Goal: Obtain resource: Download file/media

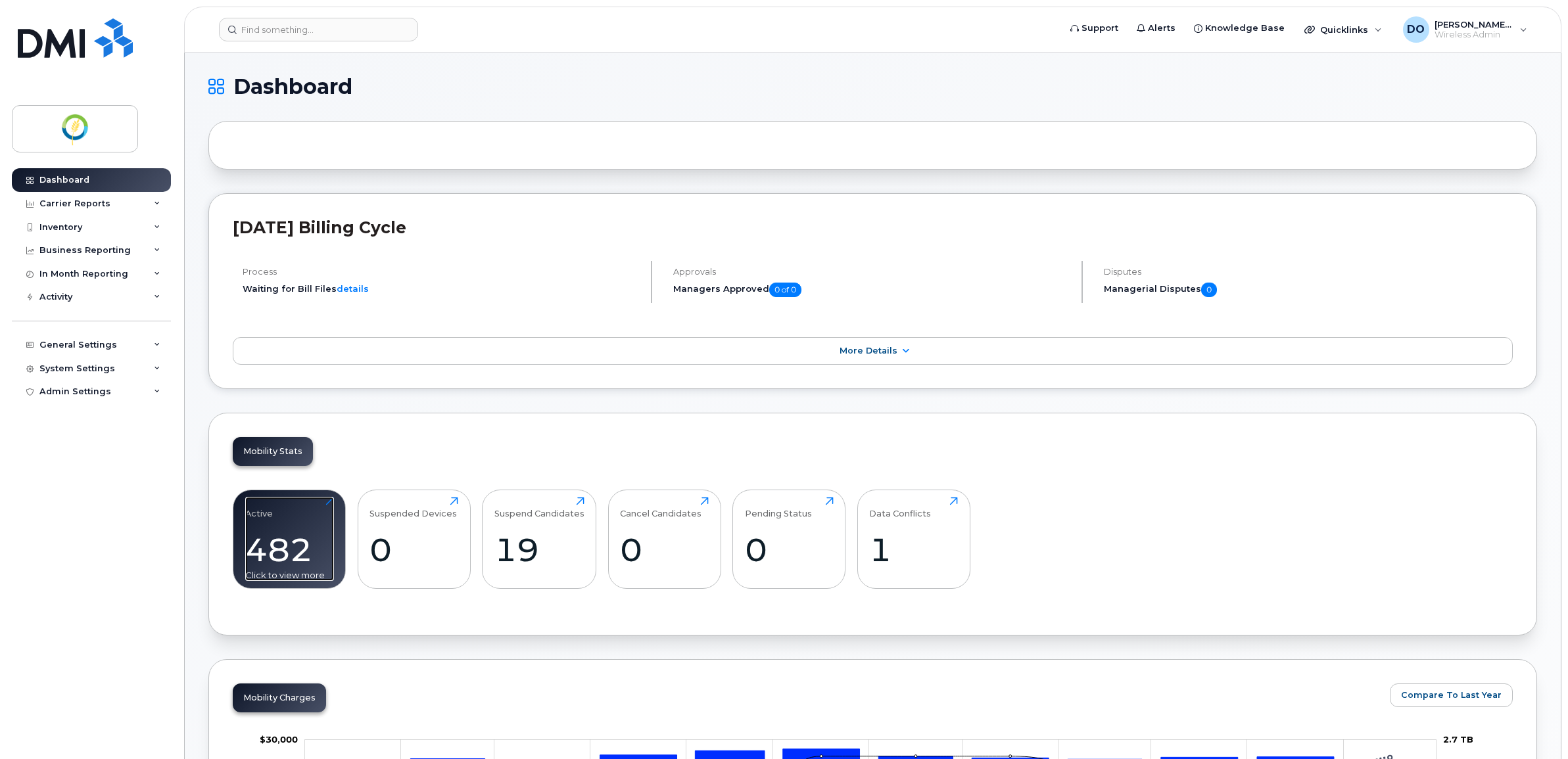
click at [307, 546] on div "482" at bounding box center [289, 550] width 89 height 39
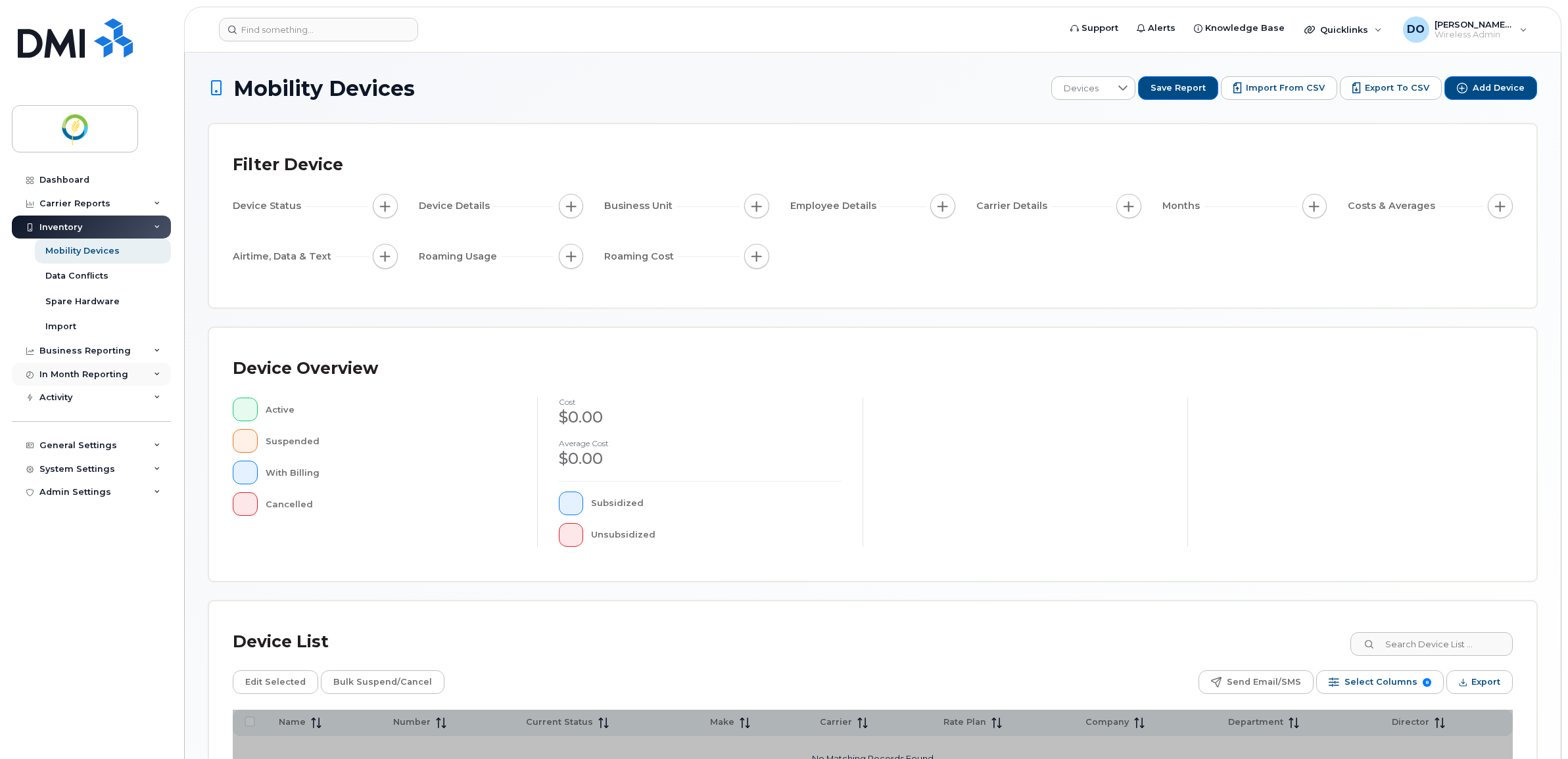
click at [94, 376] on div "In Month Reporting" at bounding box center [84, 375] width 89 height 11
click at [67, 404] on div "Data Usage" at bounding box center [72, 398] width 53 height 12
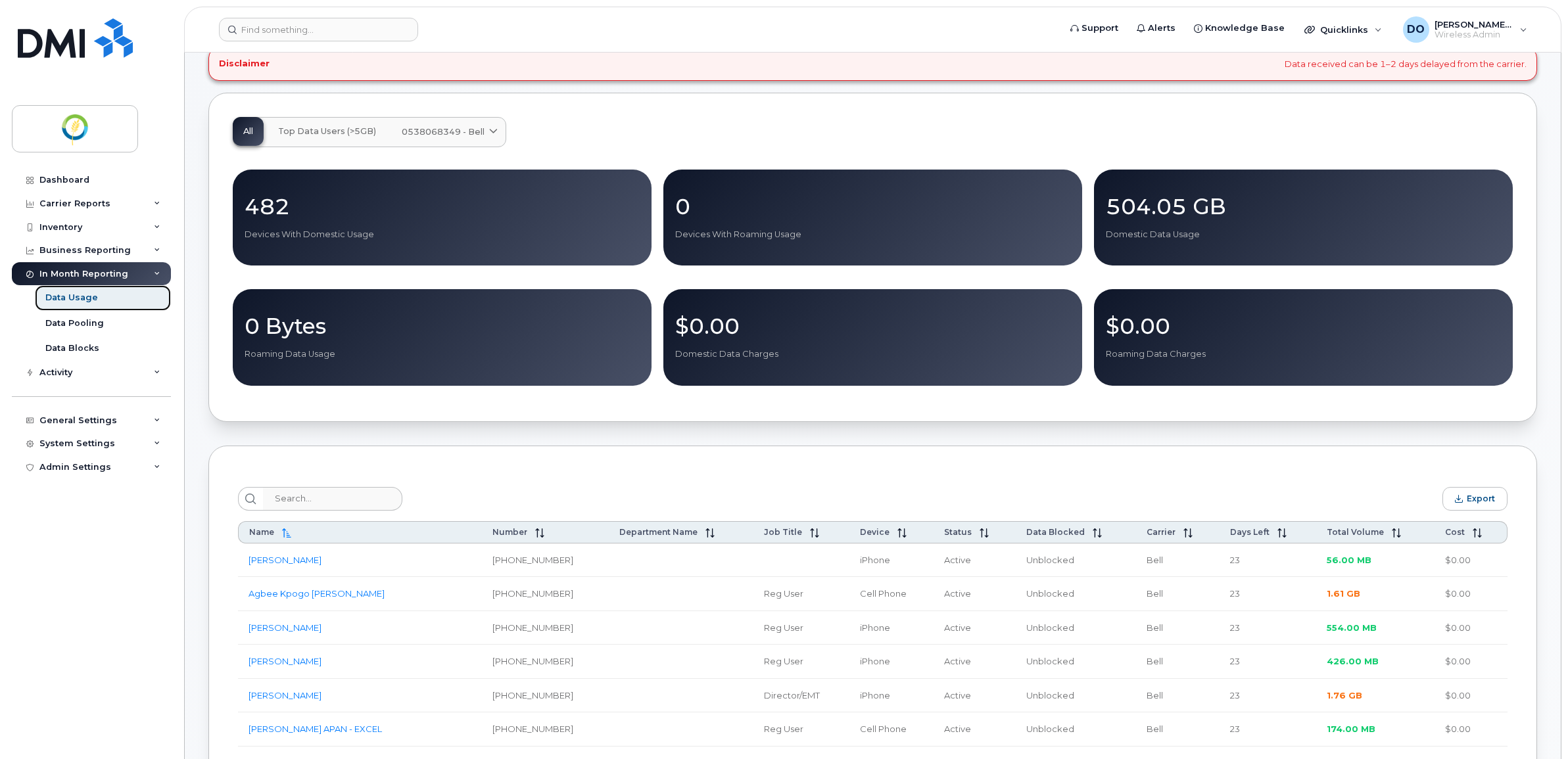
scroll to position [411, 0]
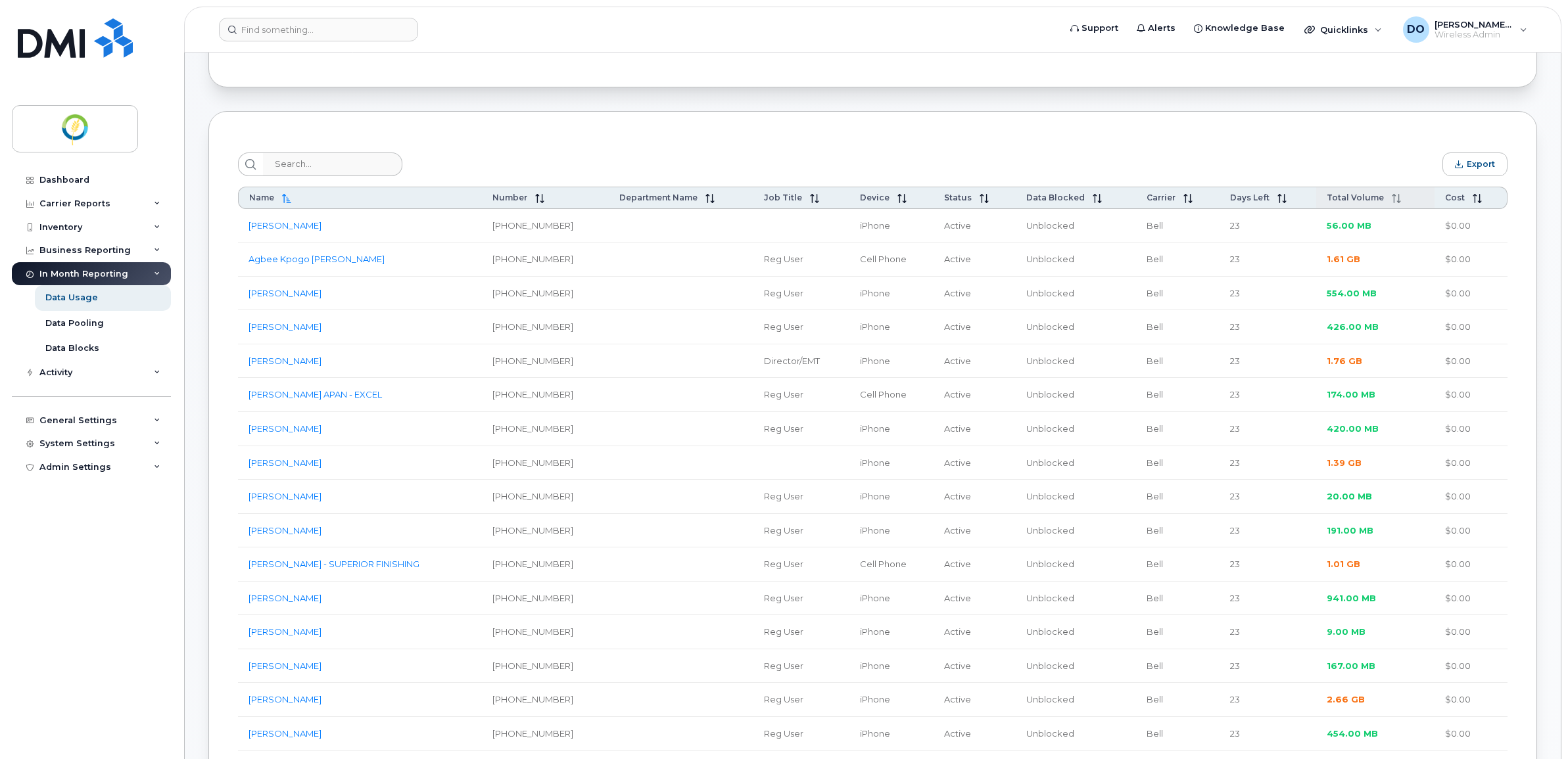
click at [1341, 203] on span "Total Volume" at bounding box center [1355, 197] width 57 height 10
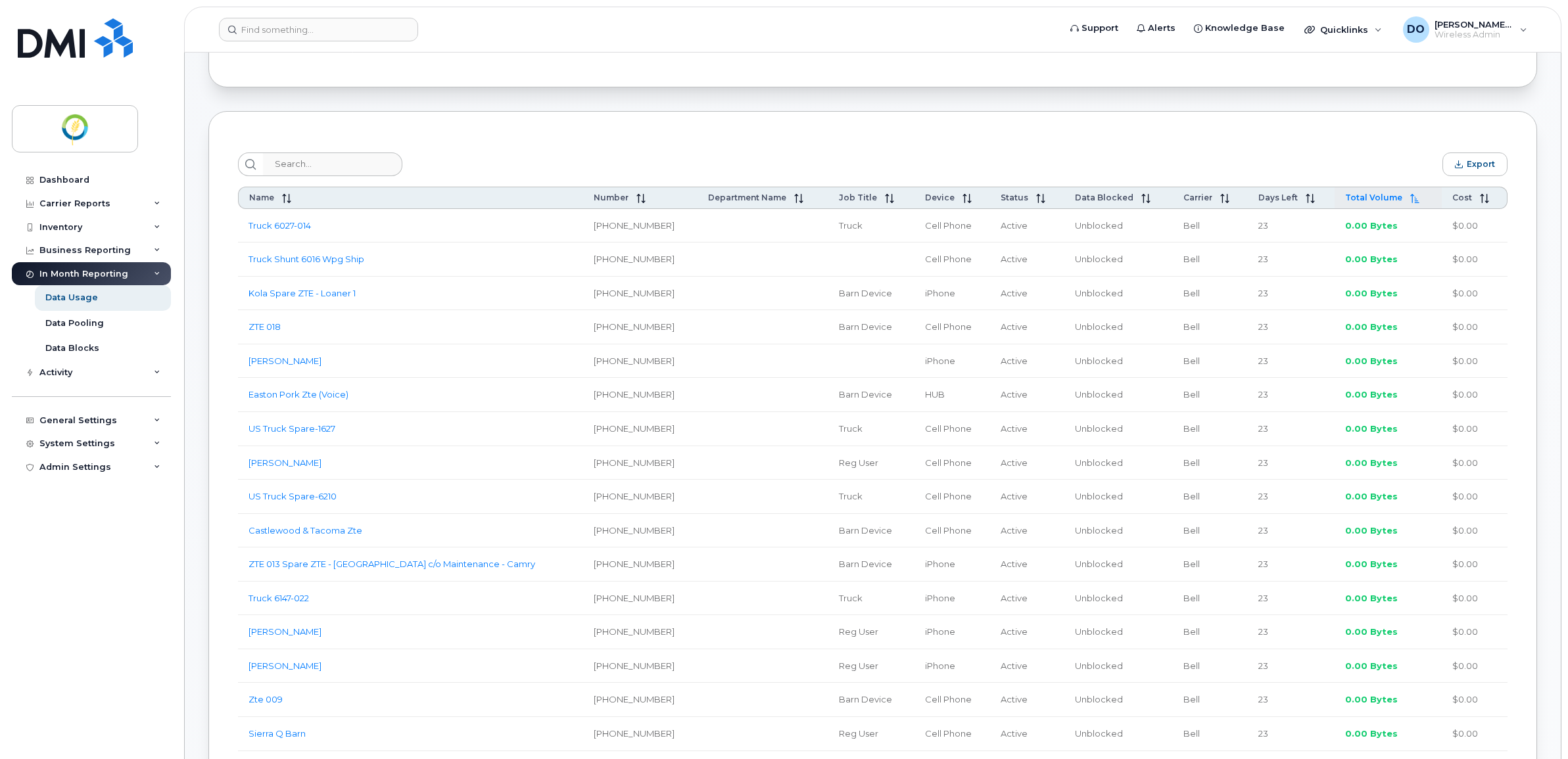
click at [1345, 203] on span "Total Volume" at bounding box center [1373, 197] width 57 height 10
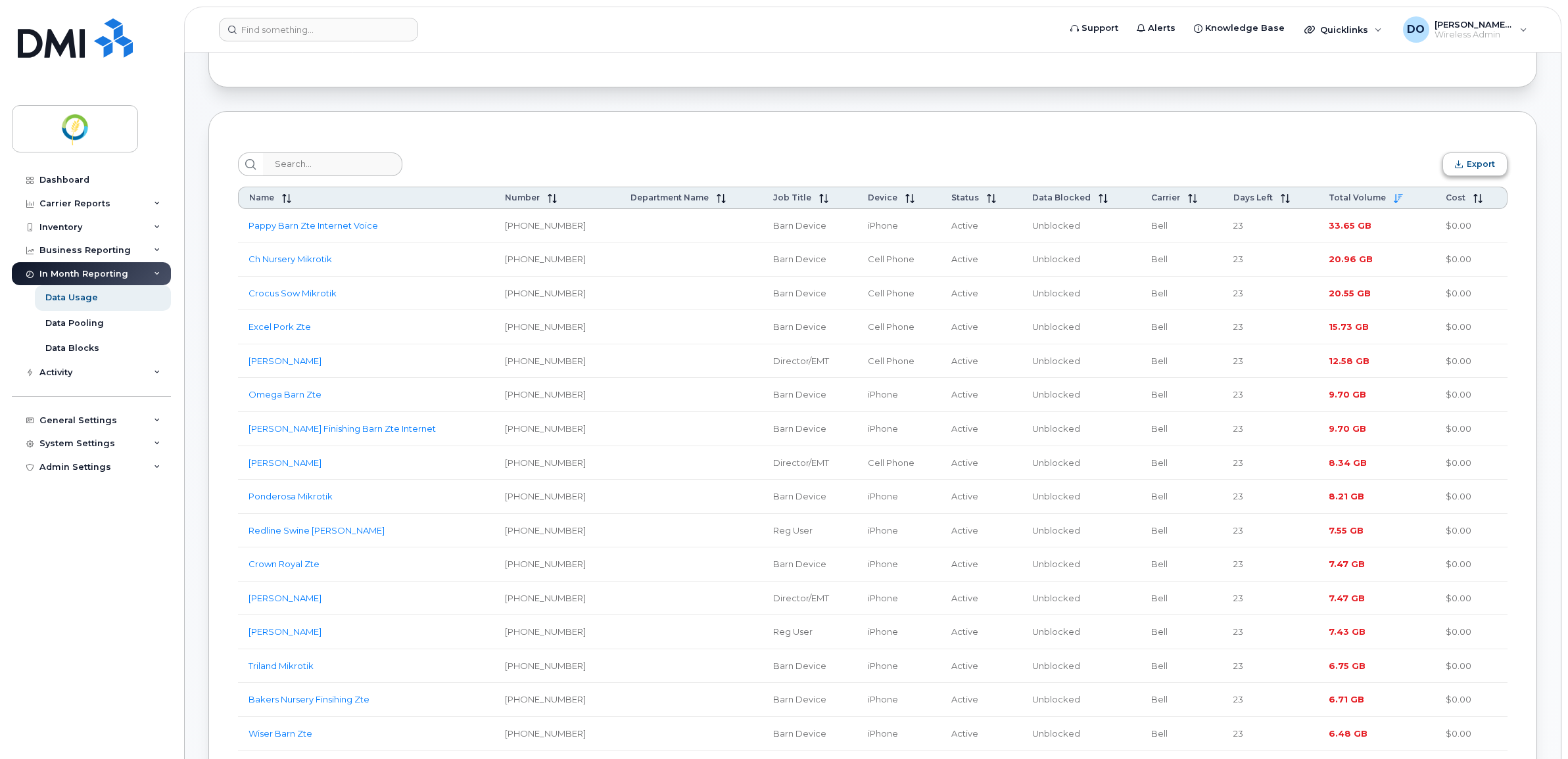
click at [1482, 169] on span "Export" at bounding box center [1481, 164] width 28 height 10
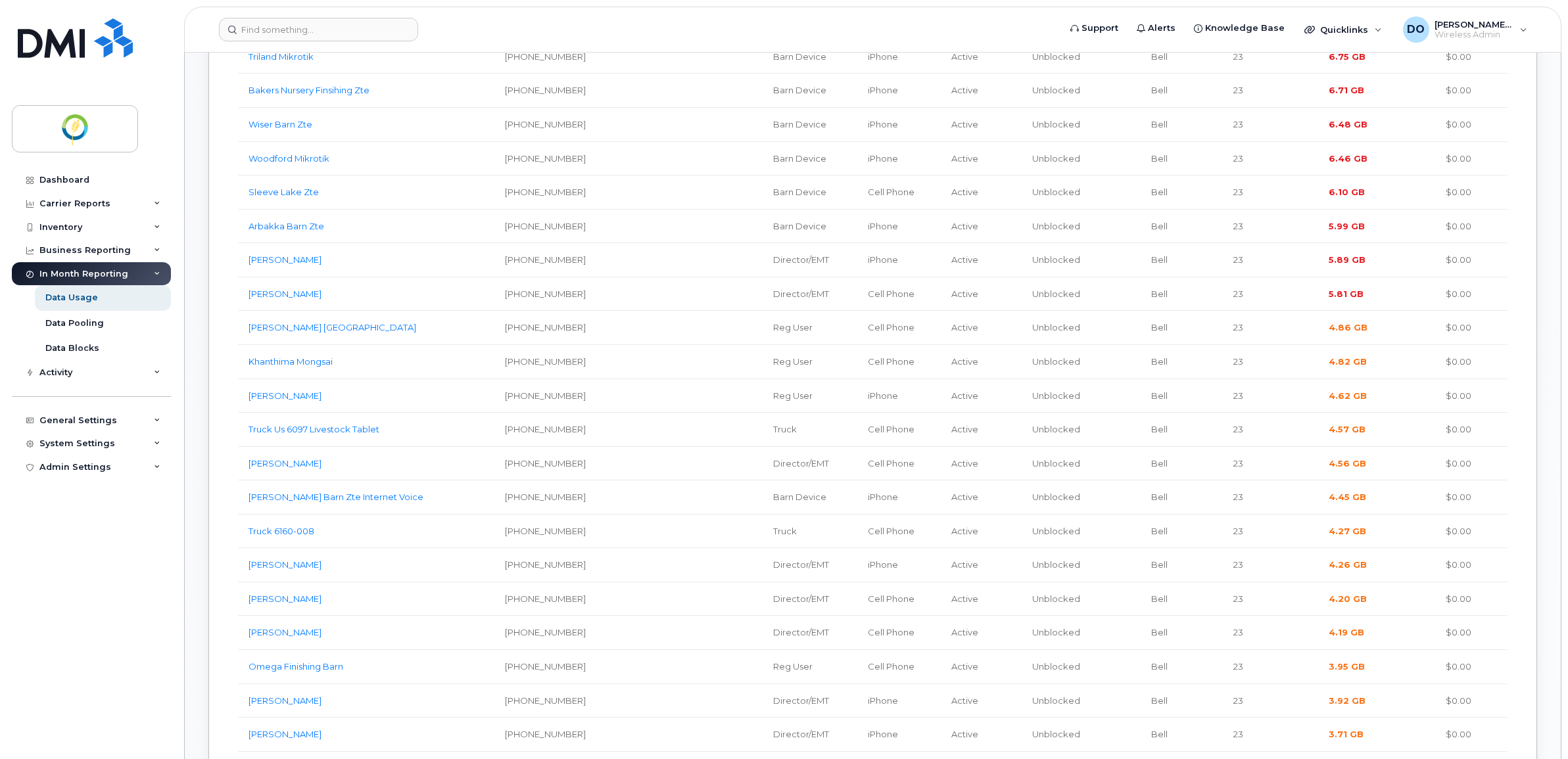
scroll to position [987, 0]
drag, startPoint x: 412, startPoint y: 471, endPoint x: 250, endPoint y: 472, distance: 162.0
click at [250, 472] on td "Truck Us 6097 Livestock Tablet" at bounding box center [367, 464] width 257 height 35
copy link "Truck Us 6097 Livestock Tablet"
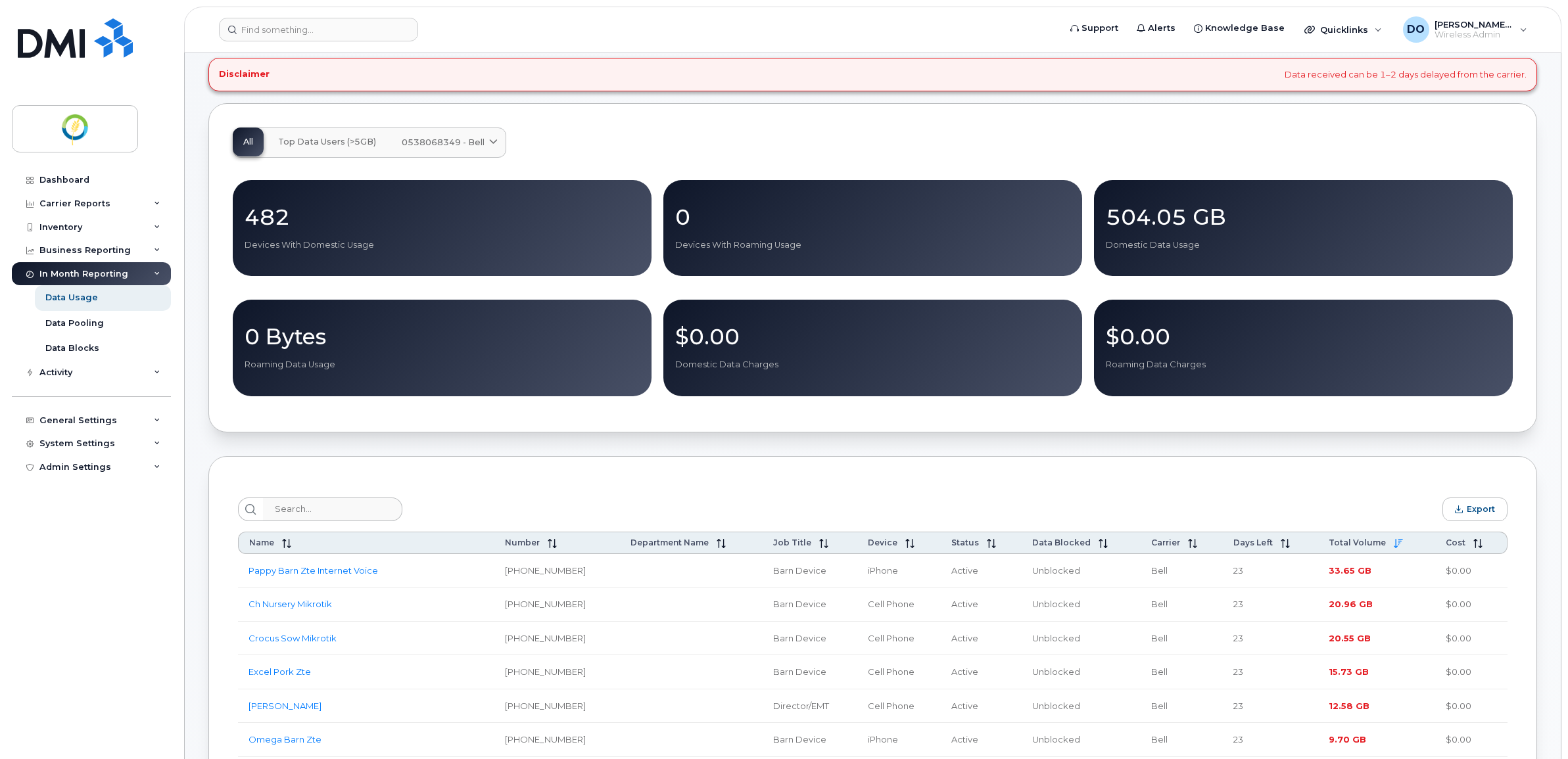
scroll to position [0, 0]
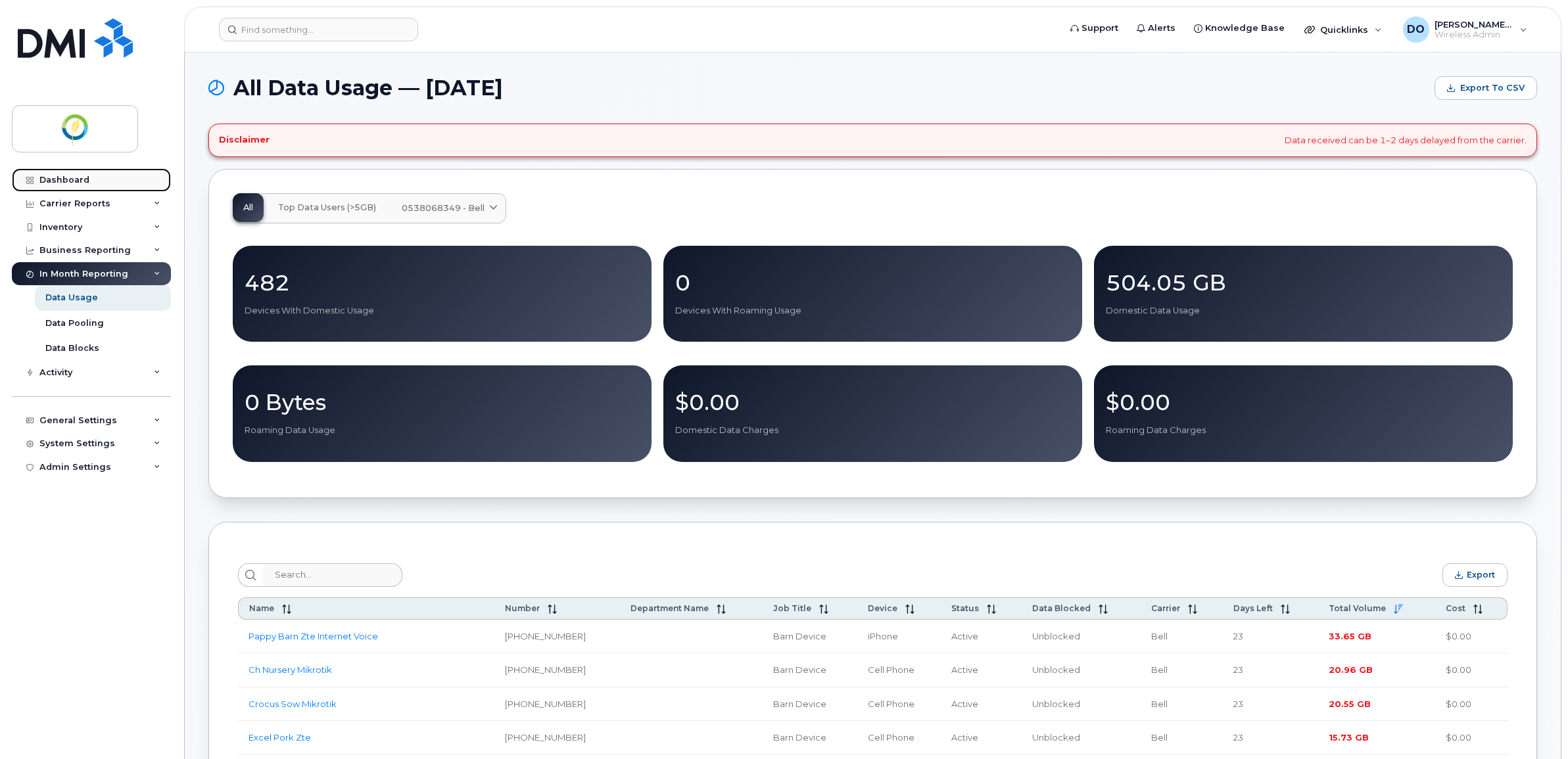
click at [79, 178] on div "Dashboard" at bounding box center [64, 180] width 50 height 11
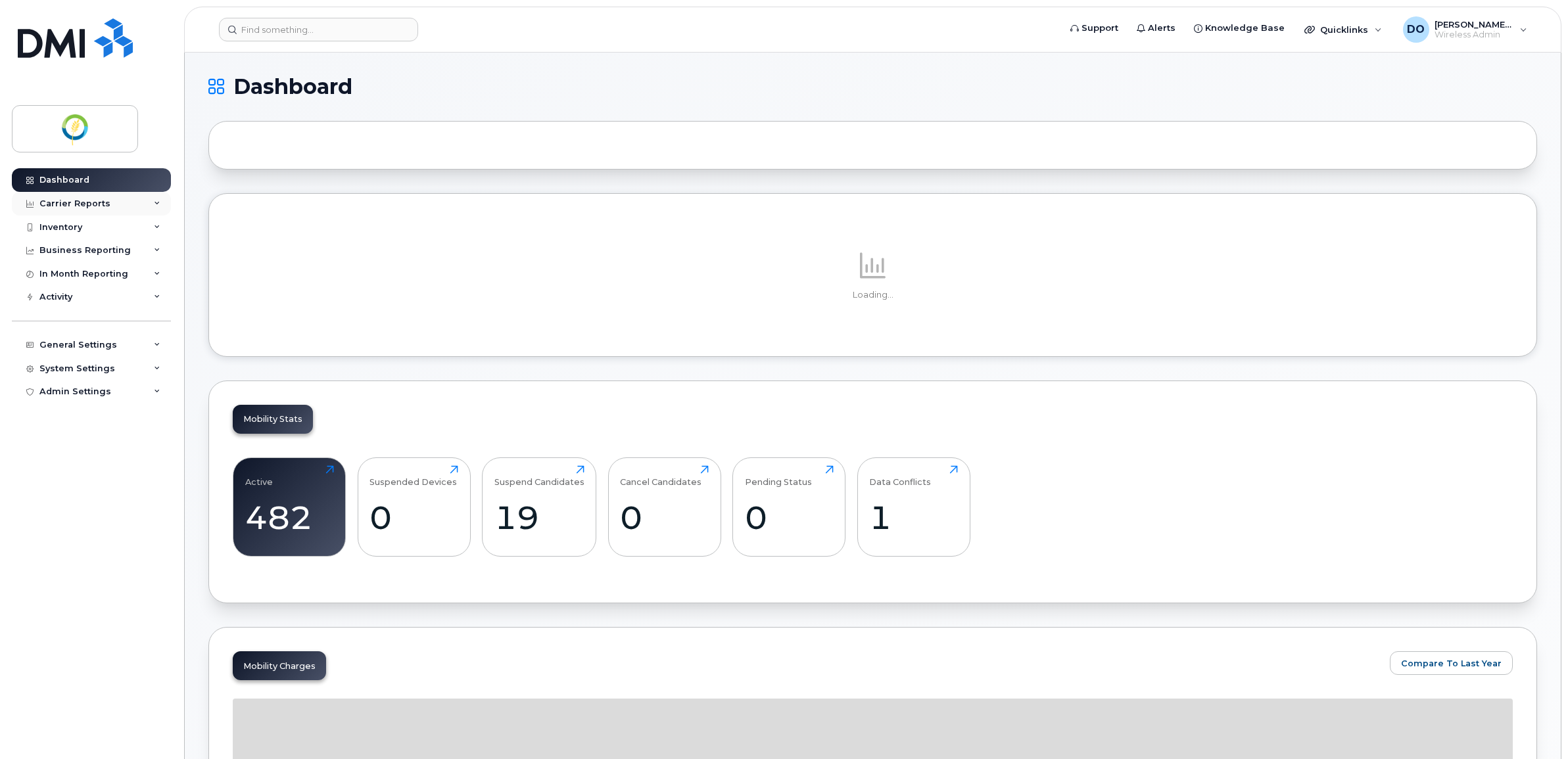
click at [153, 202] on div "Carrier Reports" at bounding box center [91, 204] width 159 height 24
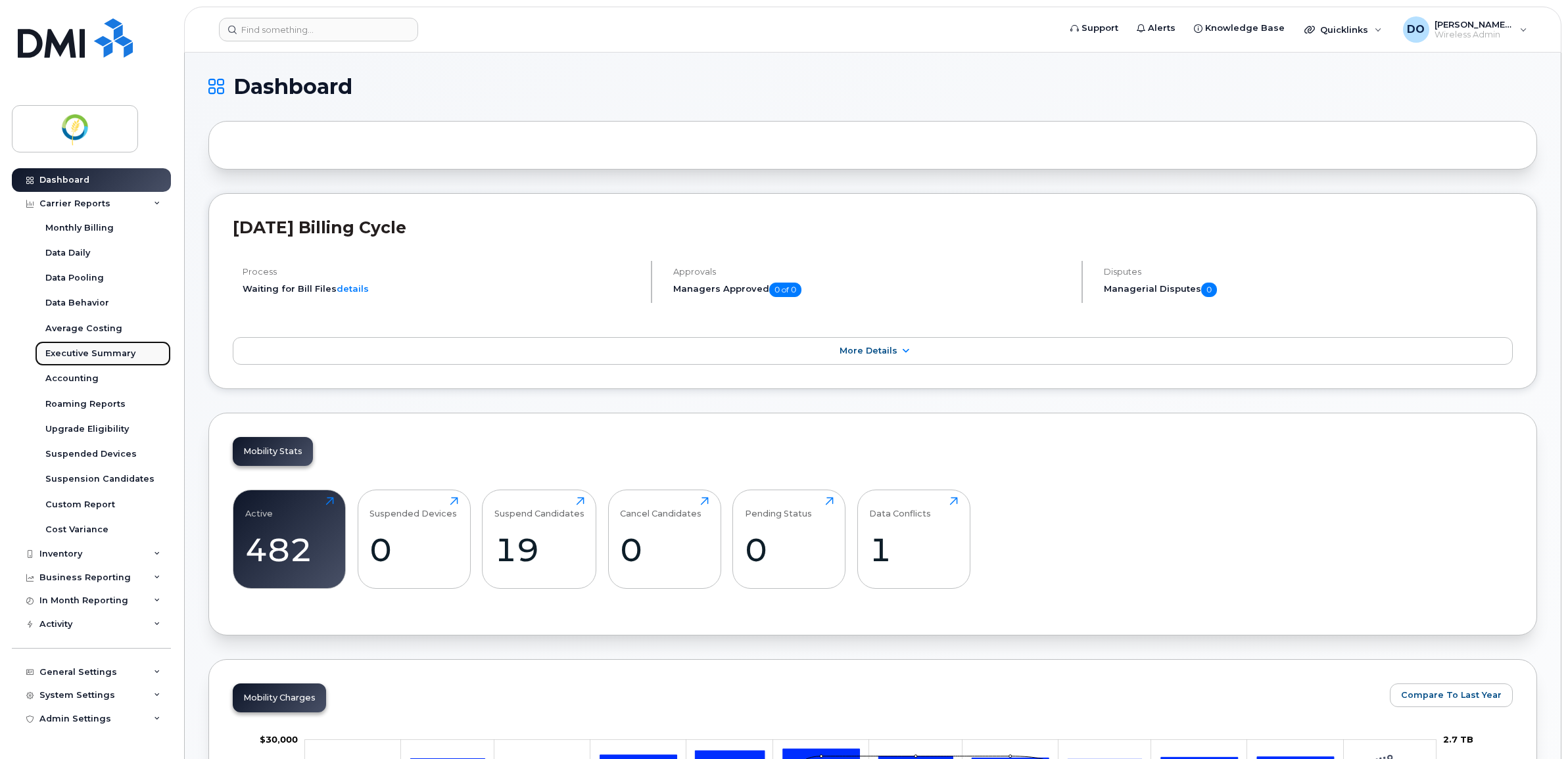
click at [112, 350] on div "Executive Summary" at bounding box center [90, 353] width 90 height 12
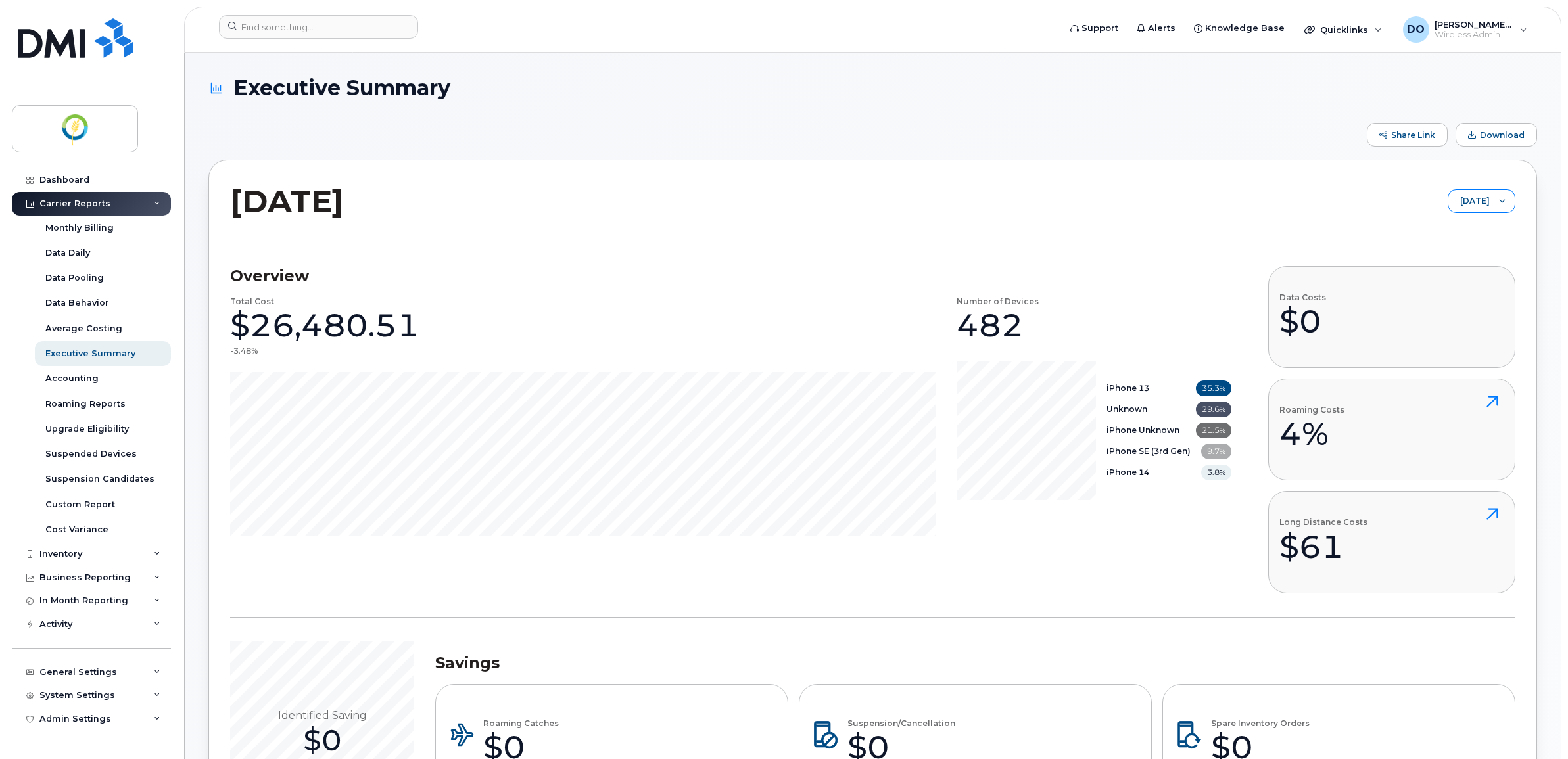
click at [1501, 196] on div at bounding box center [1502, 201] width 25 height 23
click at [1443, 250] on span "August 2025" at bounding box center [1434, 253] width 28 height 13
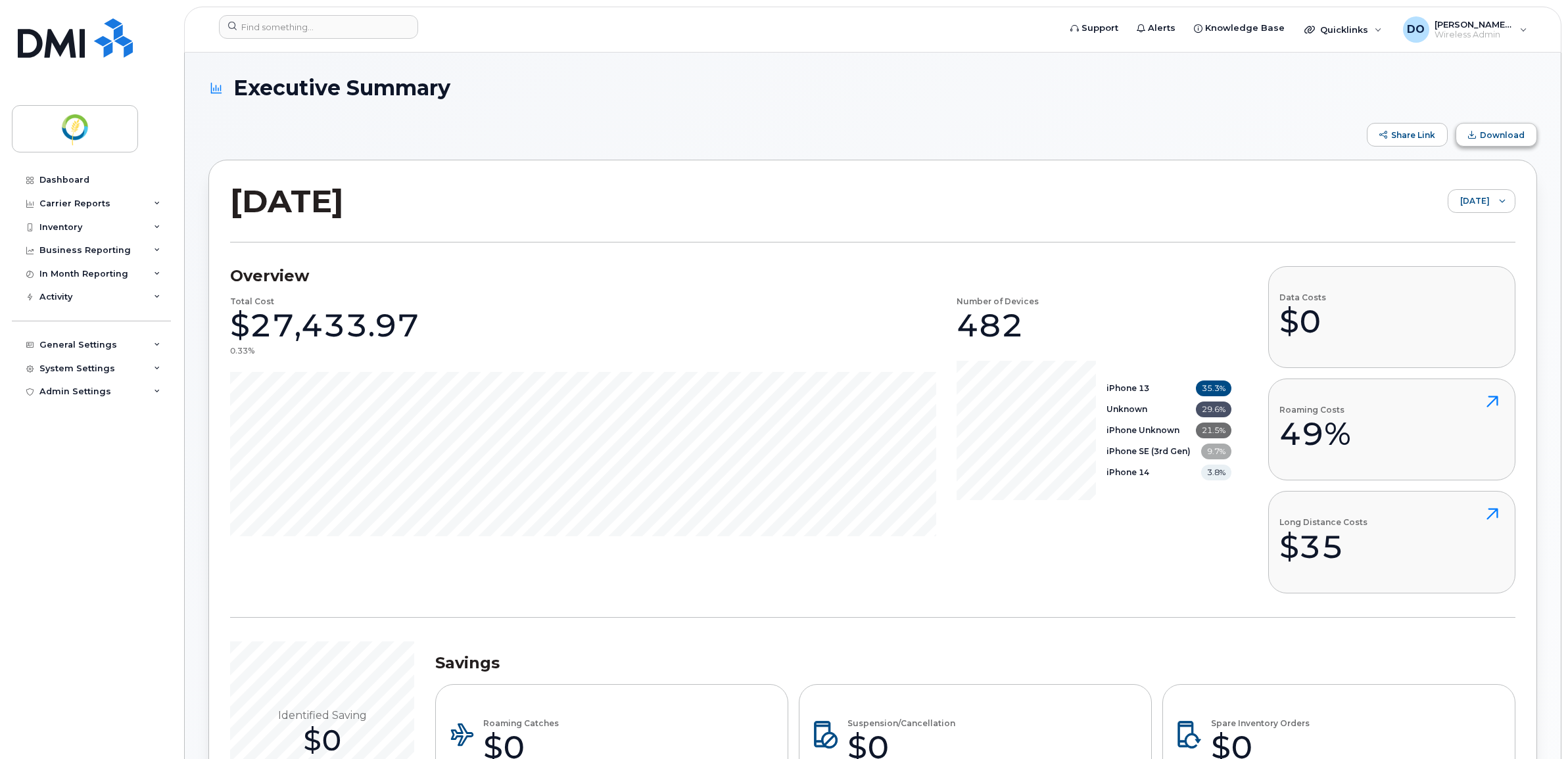
click at [1486, 137] on span "Download" at bounding box center [1502, 135] width 45 height 10
